Goal: Navigation & Orientation: Find specific page/section

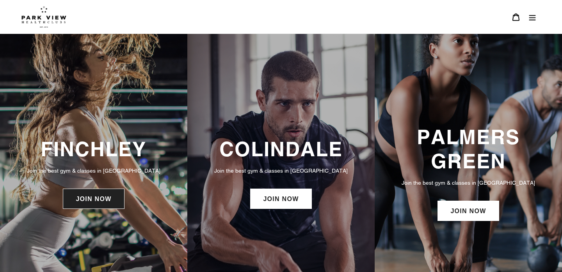
click at [91, 199] on link "JOIN NOW" at bounding box center [93, 199] width 61 height 20
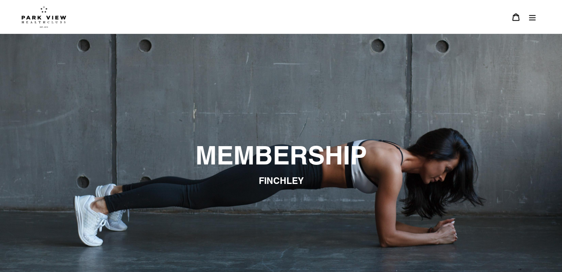
click at [534, 24] on button "Menu" at bounding box center [532, 17] width 16 height 17
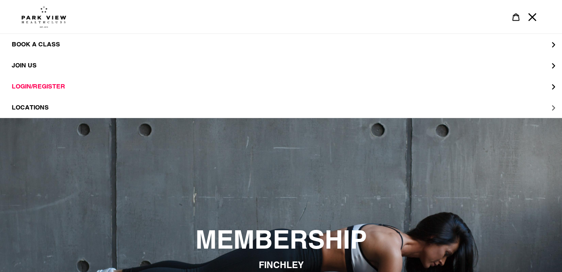
click at [405, 108] on button "LOCATIONS" at bounding box center [281, 107] width 562 height 21
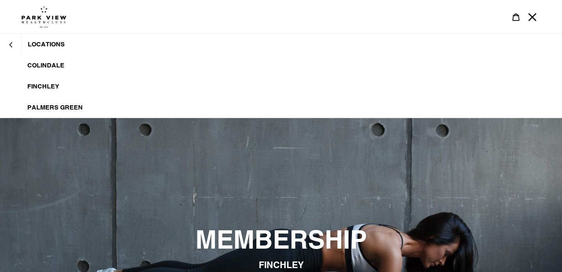
click at [51, 83] on span "Finchley" at bounding box center [43, 87] width 32 height 8
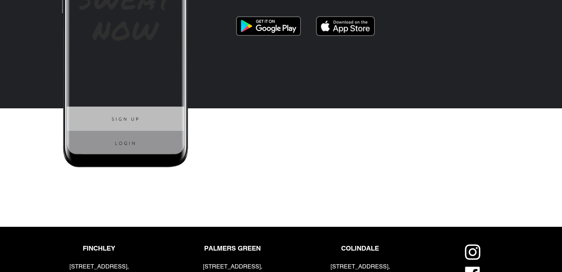
scroll to position [1846, 0]
